Goal: Register for event/course

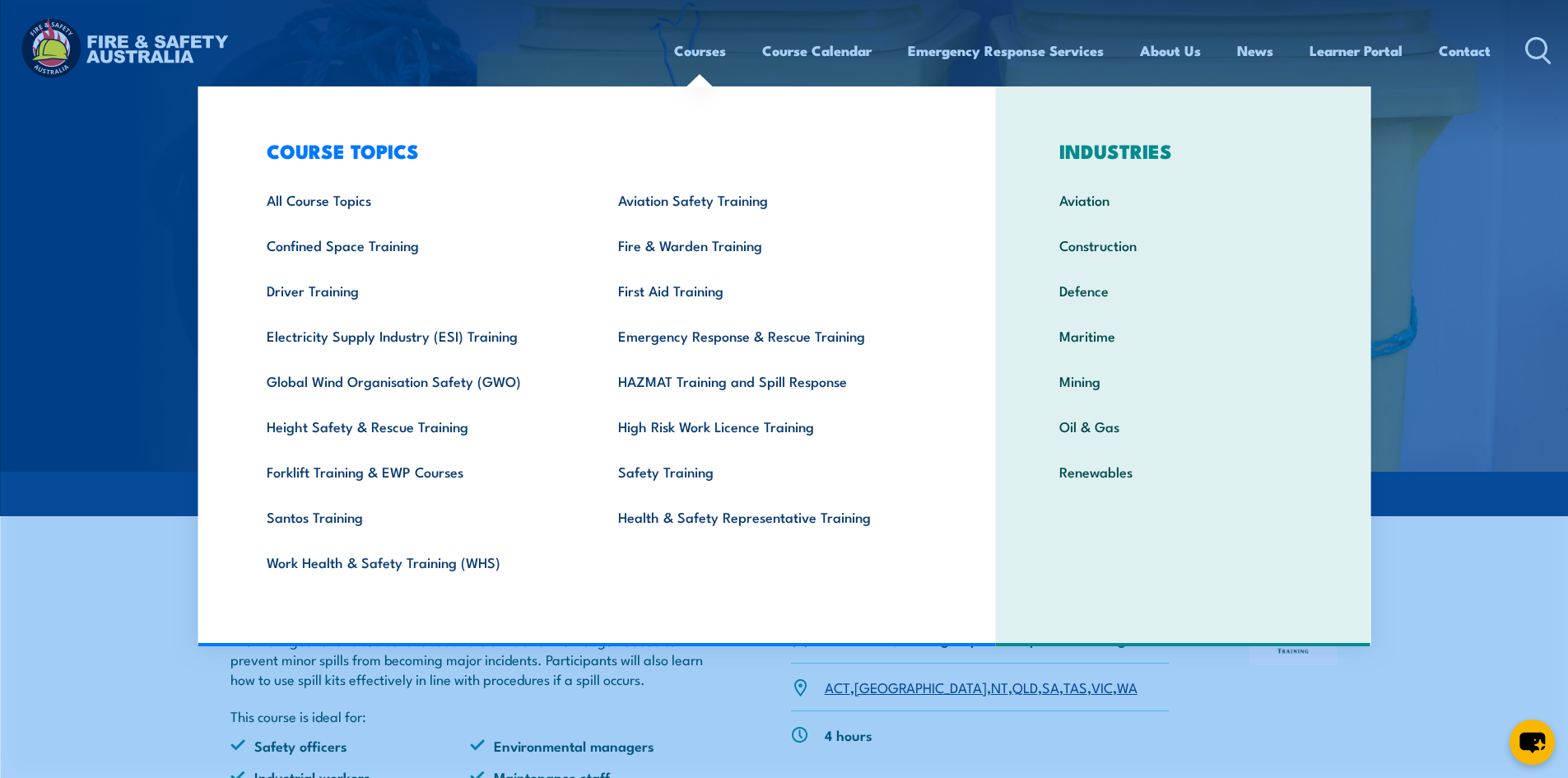
click at [707, 58] on link "Courses" at bounding box center [700, 50] width 52 height 44
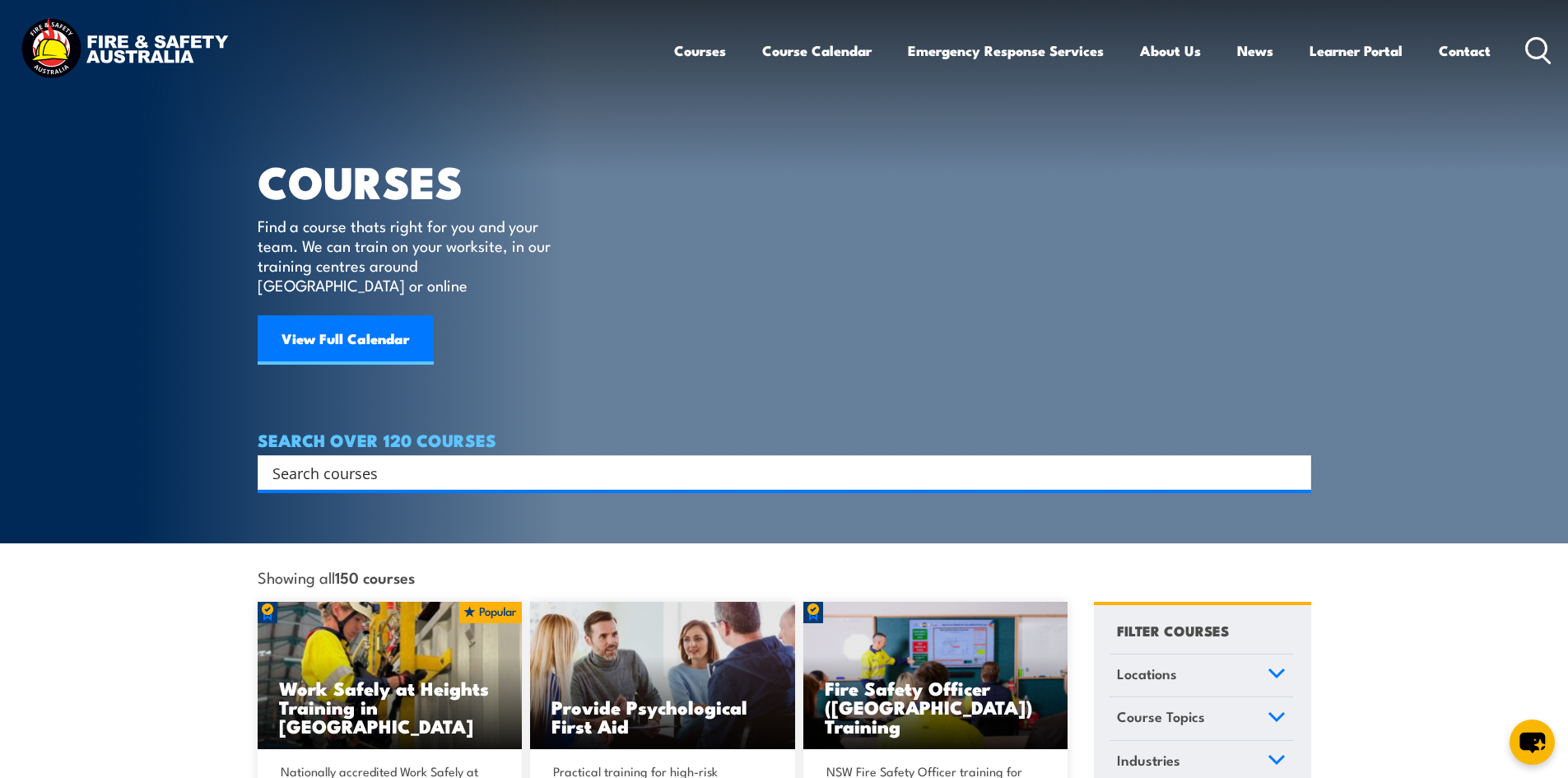
click at [530, 460] on input "Search input" at bounding box center [773, 473] width 1002 height 25
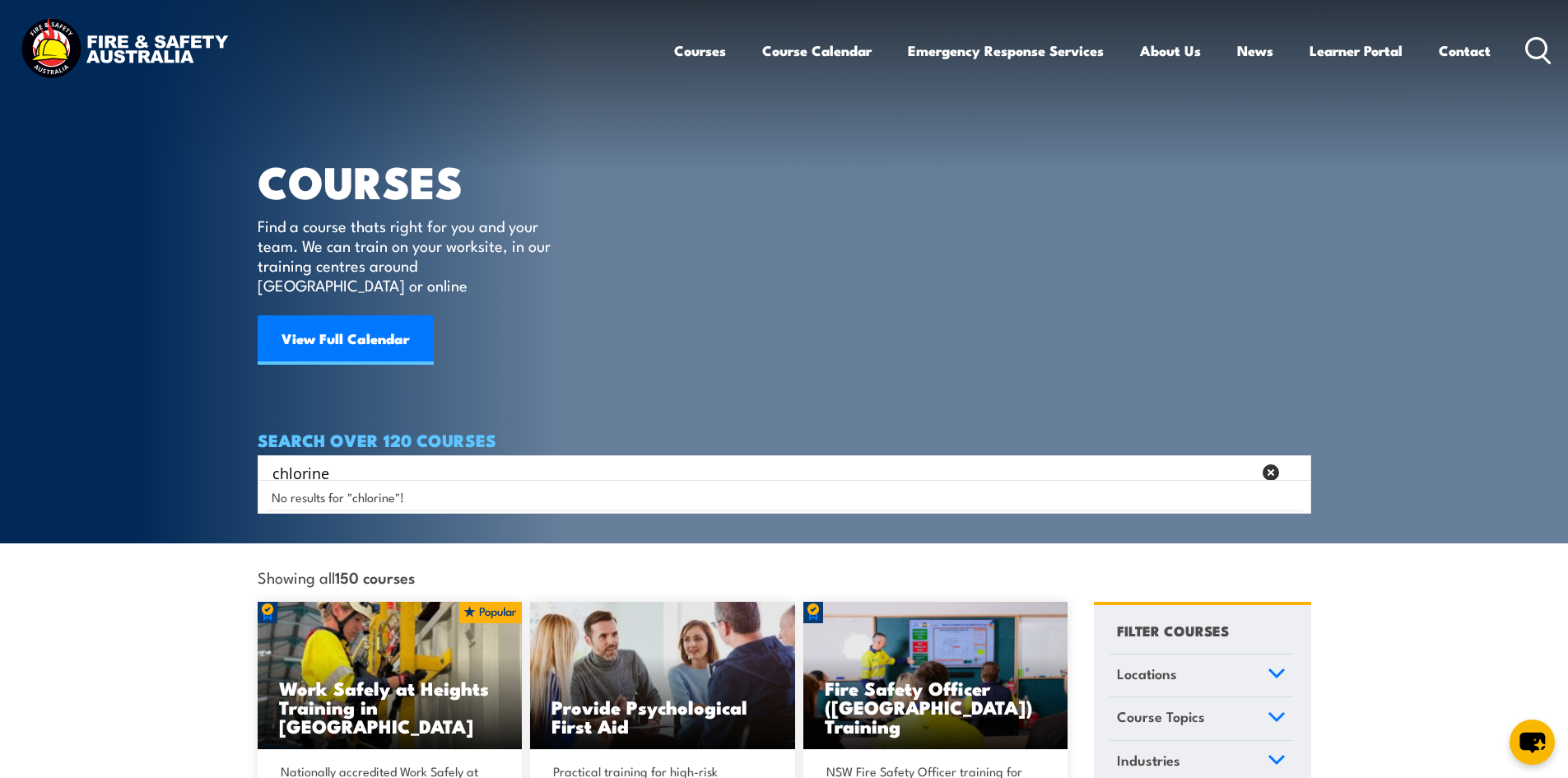
type input "chlorine"
click at [686, 328] on article "COURSES Find a course thats right for you and your team. We can train on your w…" at bounding box center [784, 244] width 1053 height 490
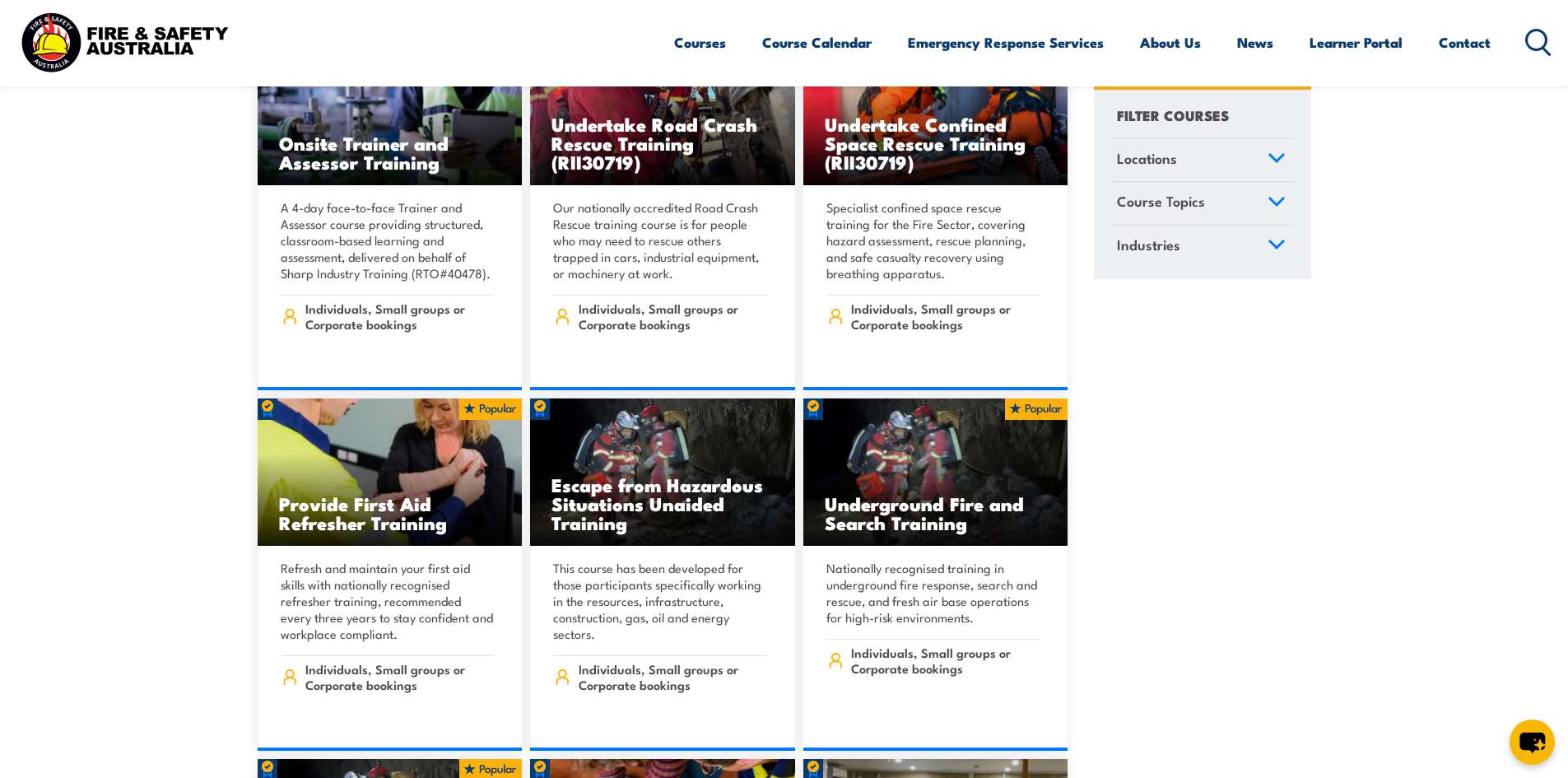
scroll to position [1318, 0]
